Goal: Information Seeking & Learning: Check status

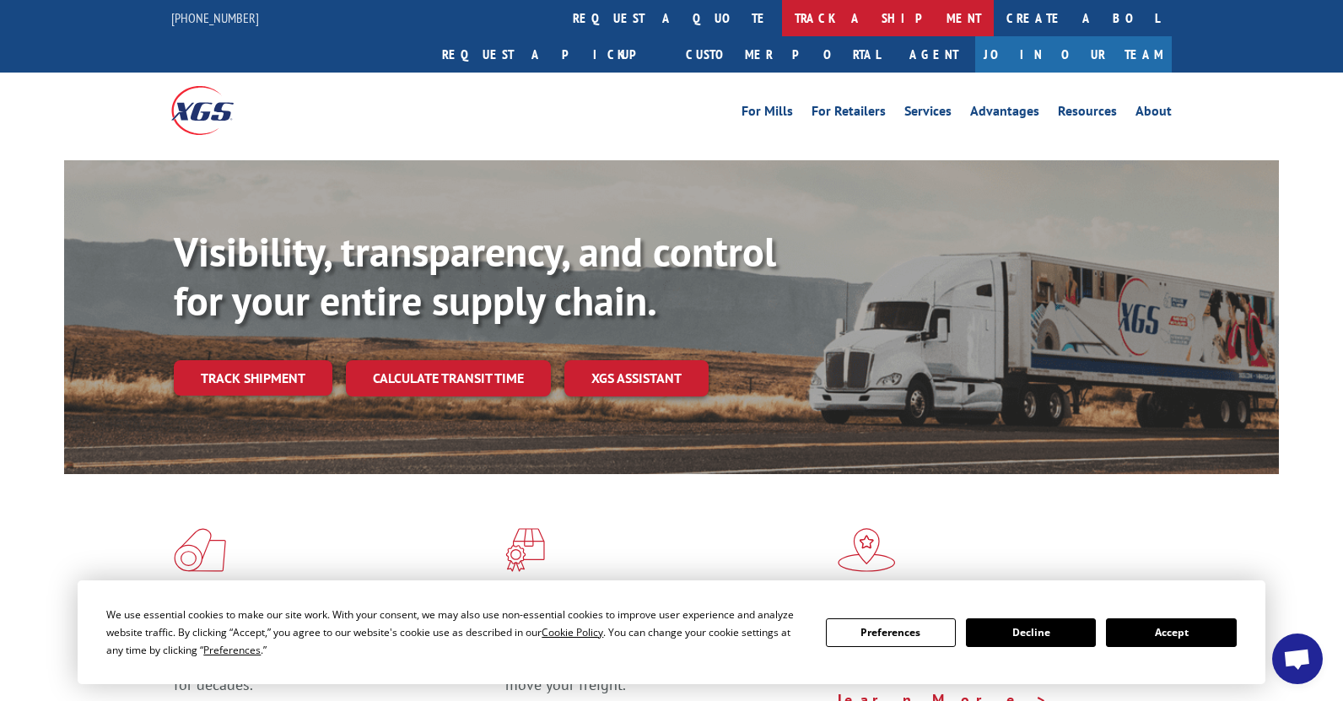
click at [782, 20] on link "track a shipment" at bounding box center [888, 18] width 212 height 36
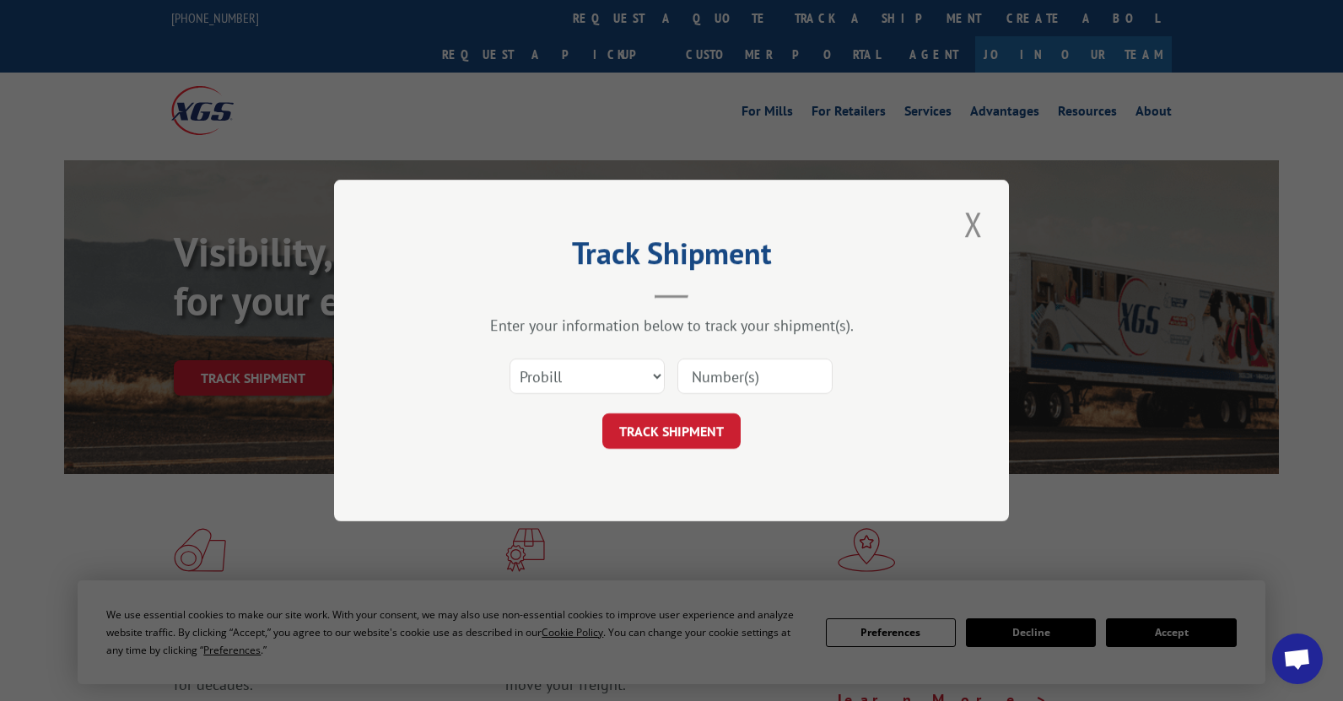
click at [714, 378] on input at bounding box center [755, 376] width 155 height 35
paste input "17514494"
type input "17514494"
click at [708, 428] on button "TRACK SHIPMENT" at bounding box center [671, 430] width 138 height 35
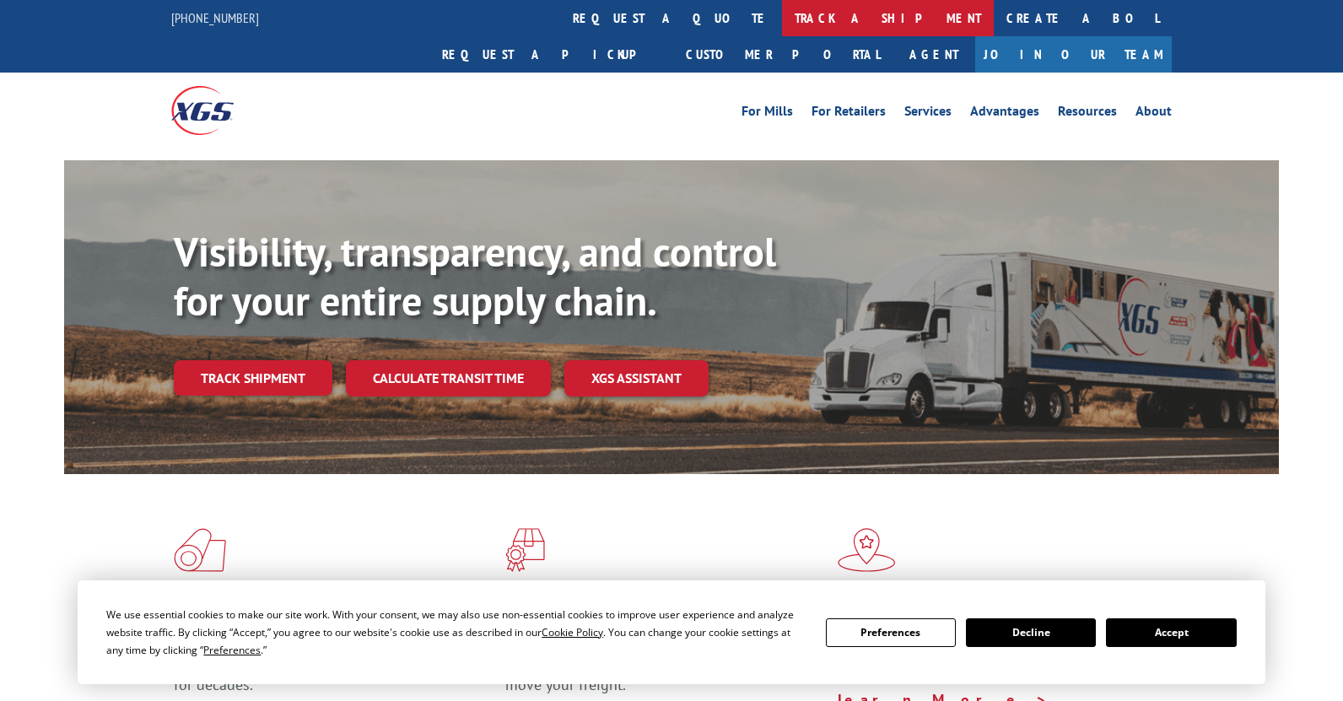
click at [782, 24] on link "track a shipment" at bounding box center [888, 18] width 212 height 36
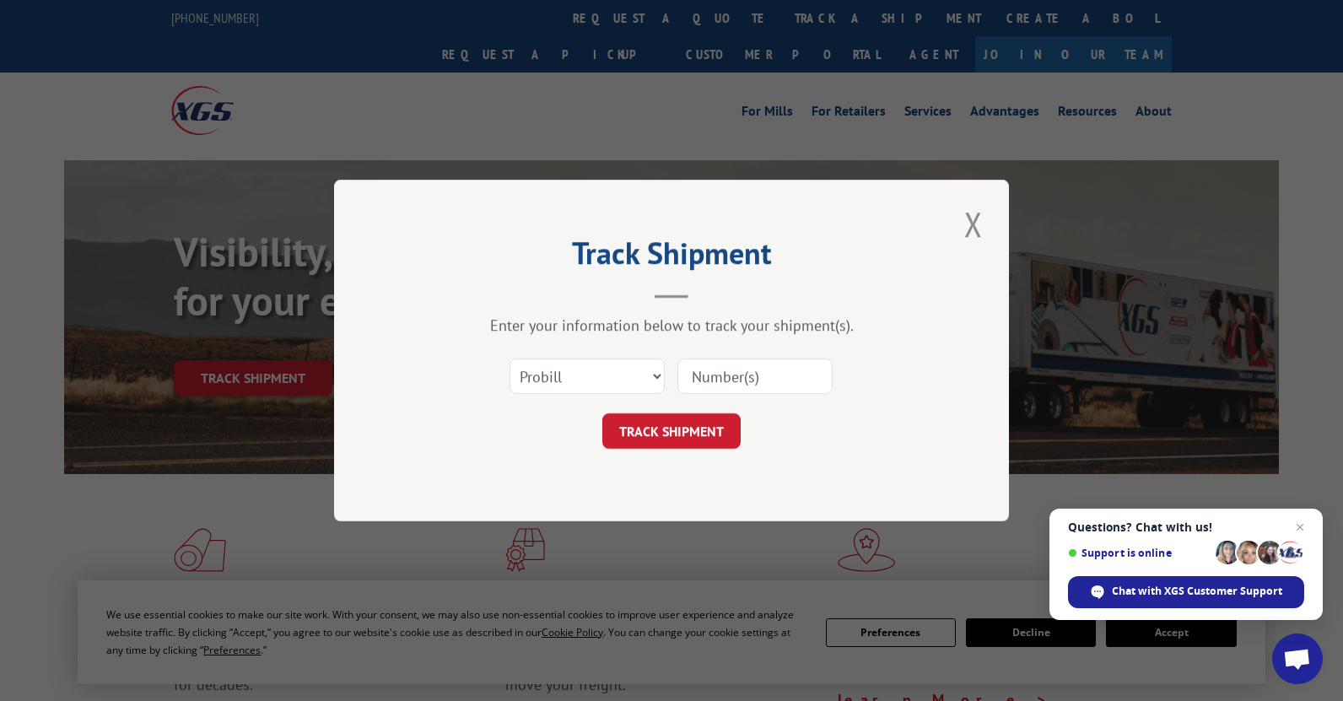
click at [788, 371] on input at bounding box center [755, 376] width 155 height 35
paste input "17463251"
type input "17463251"
click at [667, 423] on button "TRACK SHIPMENT" at bounding box center [671, 430] width 138 height 35
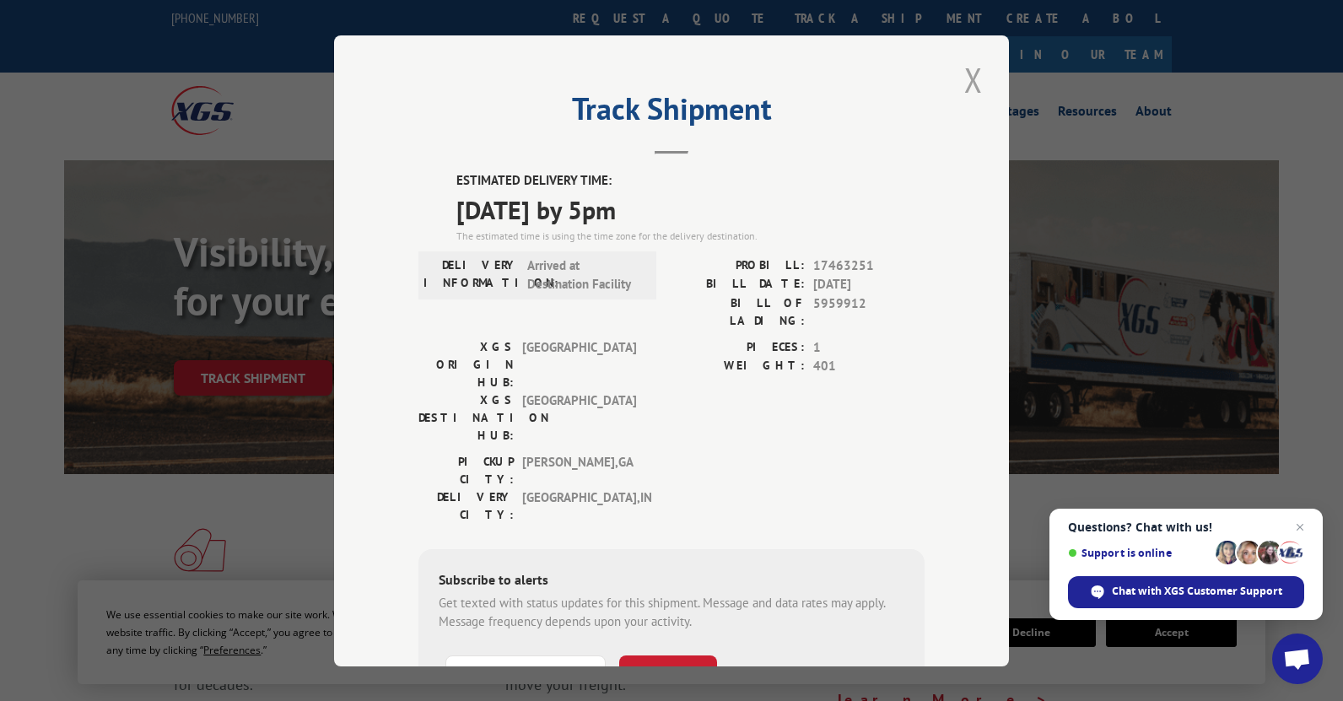
click at [970, 78] on button "Close modal" at bounding box center [973, 80] width 29 height 46
